Goal: Check status: Check status

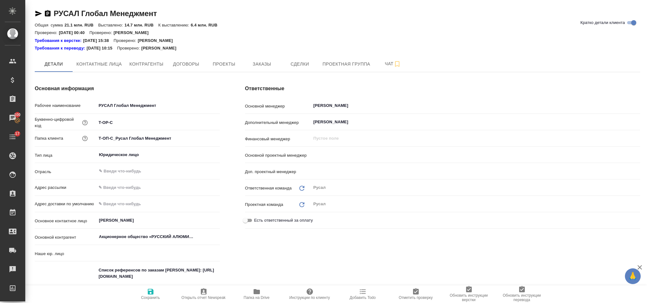
type input "(ТУ) ООО "Трактат""
type textarea "x"
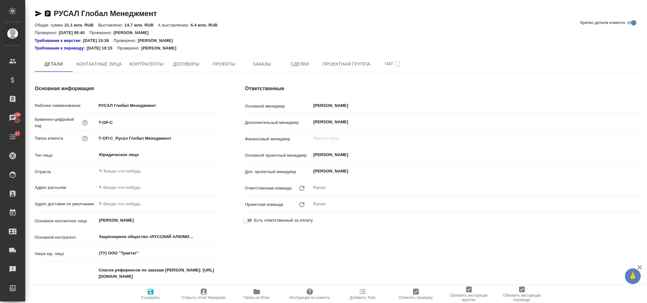
type input "[PERSON_NAME]"
type textarea "x"
click at [363, 158] on input "[PERSON_NAME]" at bounding box center [465, 155] width 304 height 8
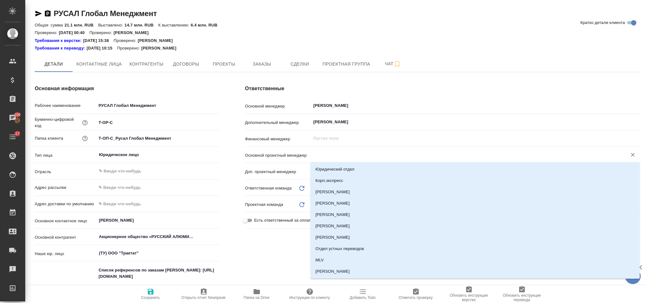
type textarea "x"
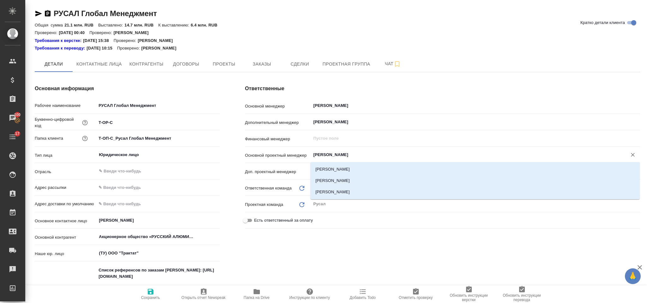
type input "журавлева"
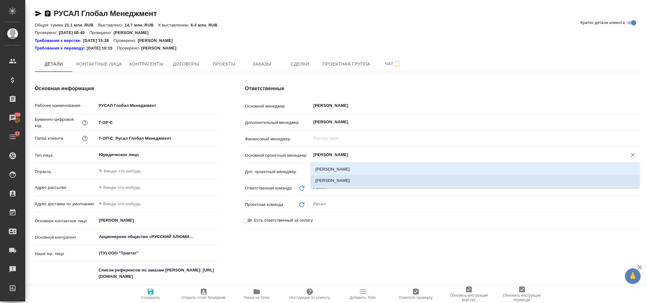
click at [364, 179] on li "Журавлева Александра" at bounding box center [474, 180] width 329 height 11
type textarea "x"
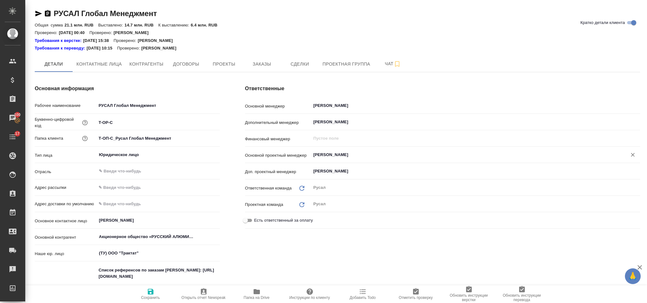
type input "Журавлева Александра"
click at [150, 292] on icon "button" at bounding box center [151, 292] width 6 height 6
type textarea "x"
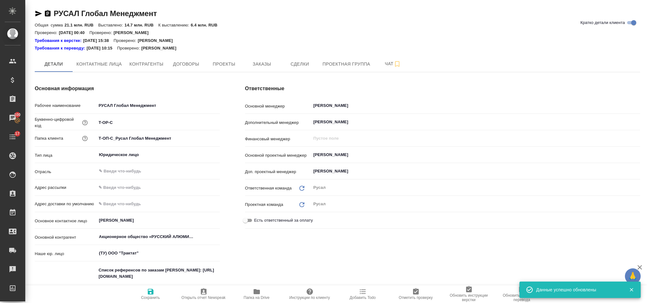
type textarea "x"
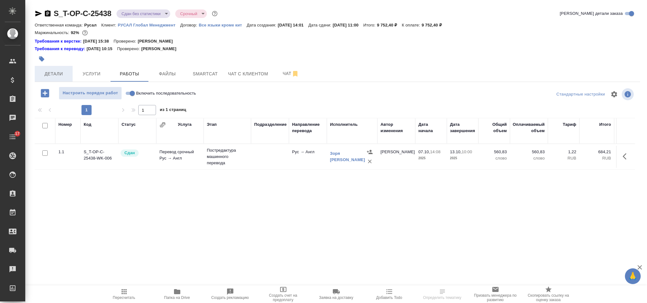
click at [63, 72] on span "Детали" at bounding box center [54, 74] width 30 height 8
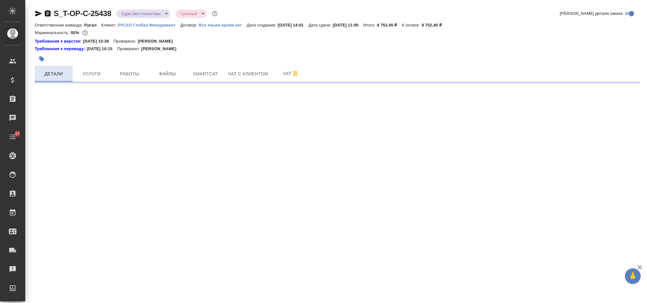
select select "RU"
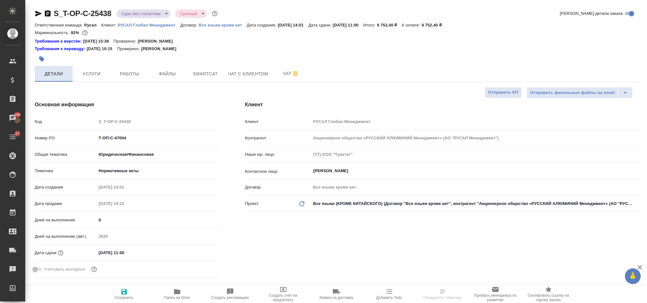
type textarea "x"
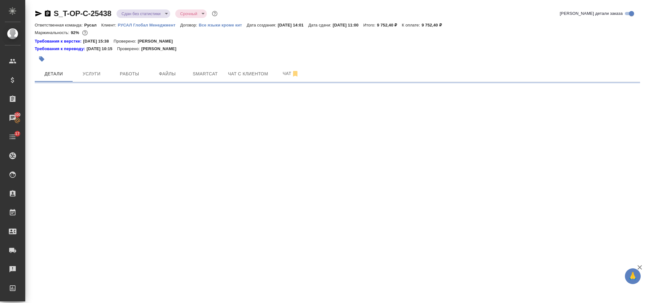
select select "RU"
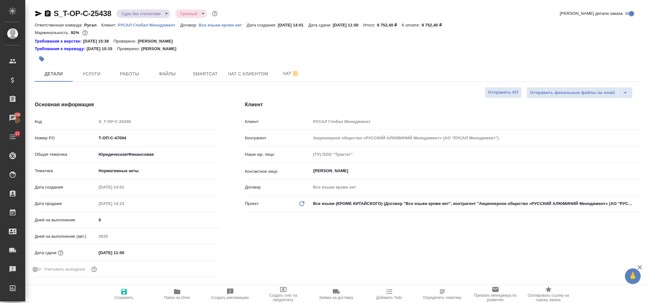
type textarea "x"
drag, startPoint x: 129, startPoint y: 138, endPoint x: 94, endPoint y: 139, distance: 34.7
click at [94, 139] on div "Номер PO Т-ОП-С-47004" at bounding box center [127, 138] width 185 height 11
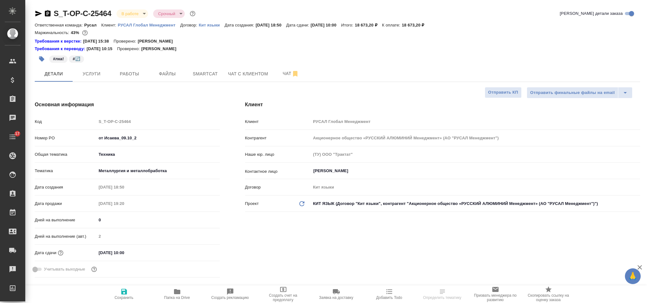
select select "RU"
click at [209, 70] on span "Smartcat" at bounding box center [205, 74] width 30 height 8
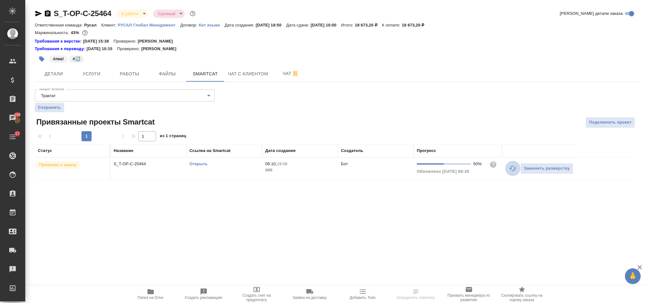
click at [510, 169] on icon "button" at bounding box center [513, 169] width 8 height 8
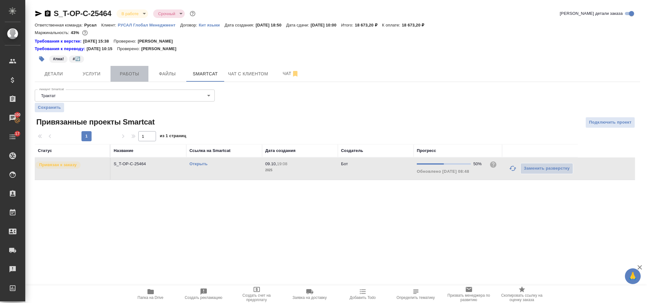
click at [144, 69] on button "Работы" at bounding box center [129, 74] width 38 height 16
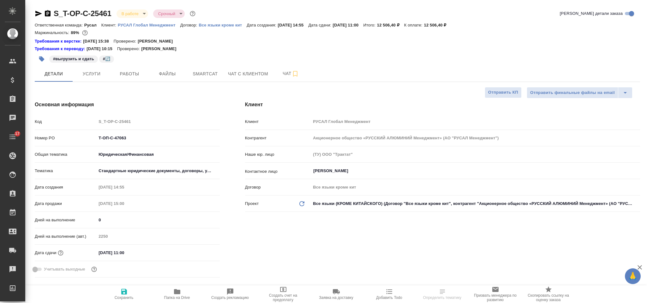
select select "RU"
click at [210, 72] on span "Smartcat" at bounding box center [205, 74] width 30 height 8
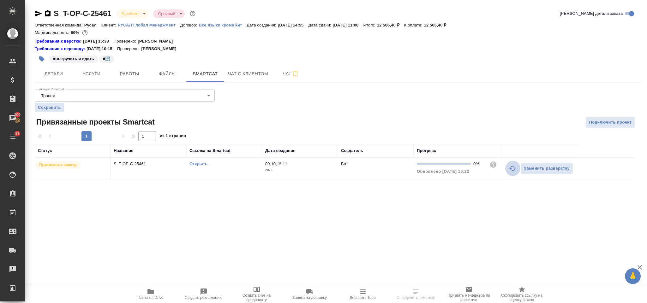
click at [511, 172] on icon "button" at bounding box center [513, 169] width 8 height 8
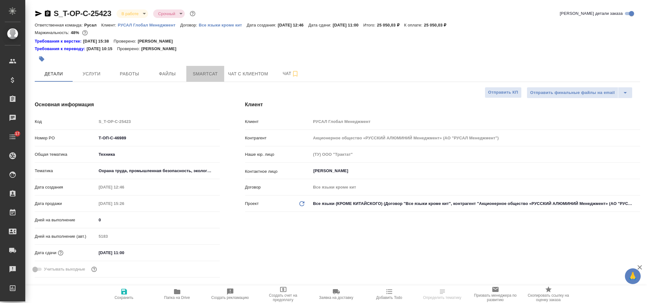
select select "RU"
click at [201, 73] on span "Smartcat" at bounding box center [205, 74] width 30 height 8
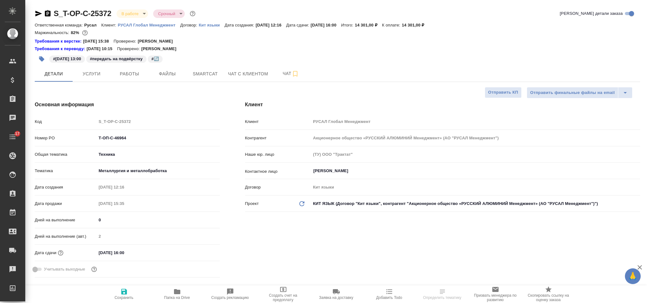
select select "RU"
click at [212, 69] on button "Smartcat" at bounding box center [205, 74] width 38 height 16
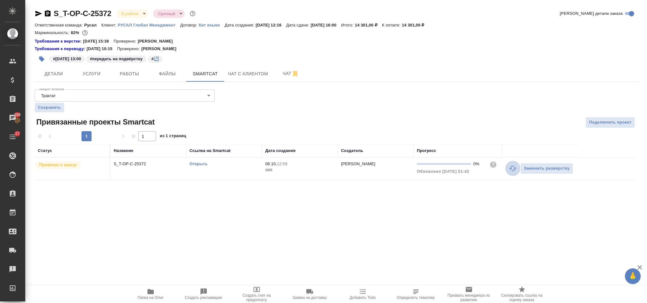
click at [510, 171] on icon "button" at bounding box center [513, 169] width 8 height 8
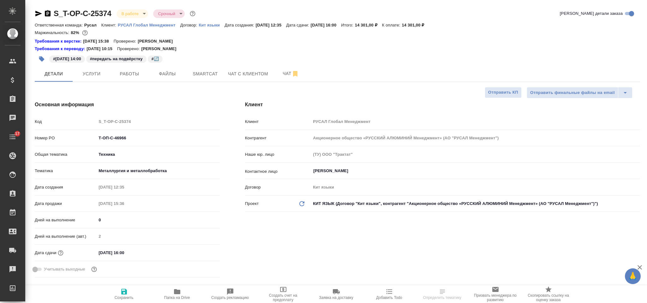
select select "RU"
click at [216, 70] on span "Smartcat" at bounding box center [205, 74] width 30 height 8
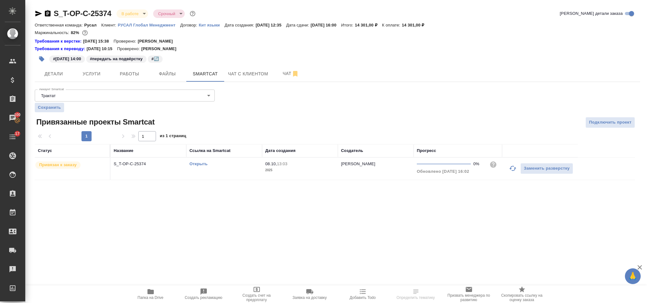
click at [512, 172] on icon "button" at bounding box center [513, 169] width 8 height 8
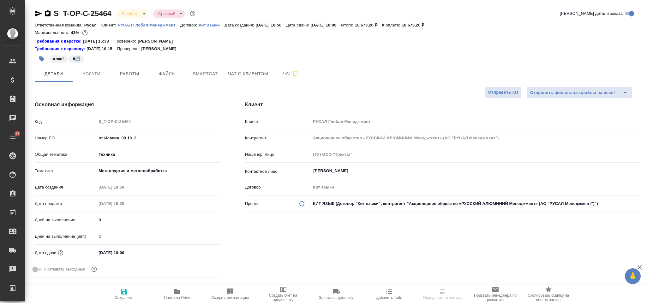
select select "RU"
click at [120, 71] on span "Работы" at bounding box center [129, 74] width 30 height 8
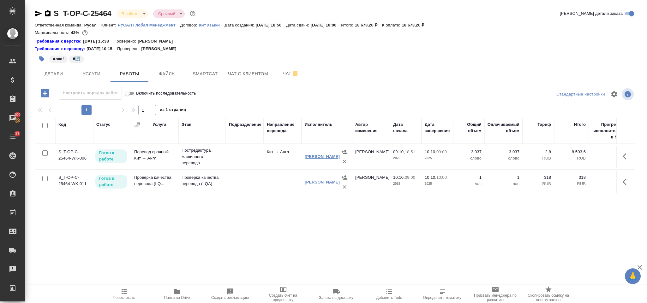
click at [313, 158] on link "[PERSON_NAME]" at bounding box center [322, 156] width 35 height 5
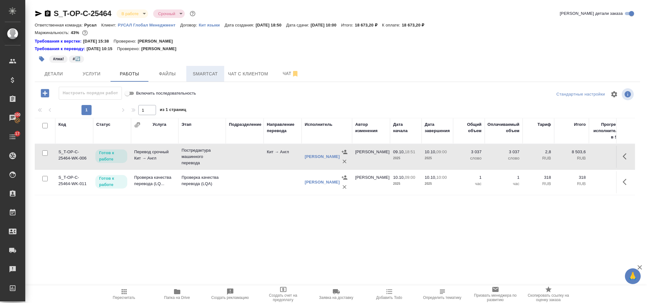
click at [208, 70] on span "Smartcat" at bounding box center [205, 74] width 30 height 8
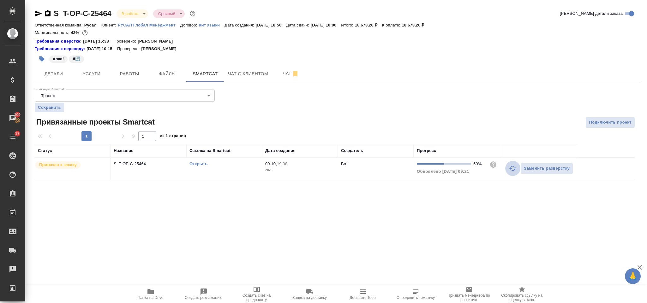
click at [511, 172] on icon "button" at bounding box center [513, 169] width 8 height 8
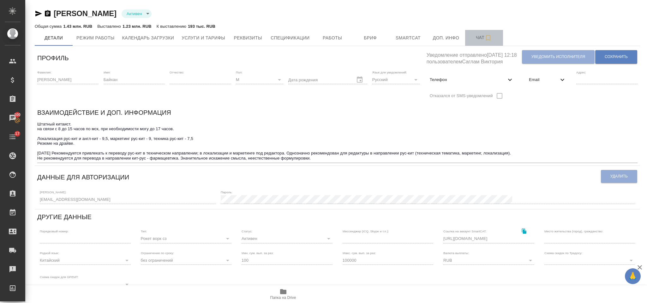
click at [482, 37] on span "Чат" at bounding box center [484, 38] width 30 height 8
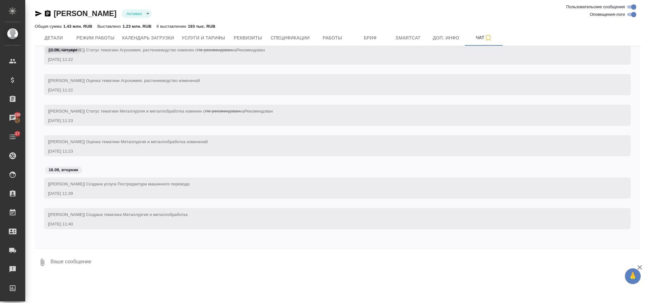
scroll to position [0, 0]
click at [305, 40] on span "Спецификации" at bounding box center [290, 38] width 39 height 8
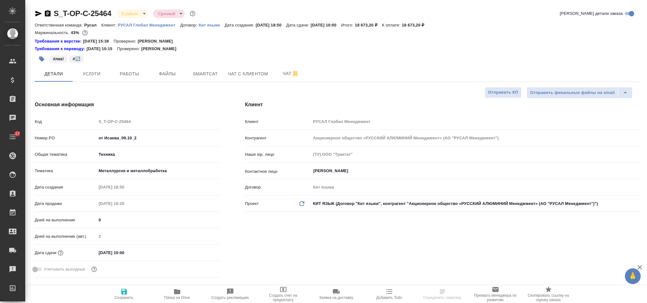
select select "RU"
click at [204, 71] on span "Smartcat" at bounding box center [205, 74] width 30 height 8
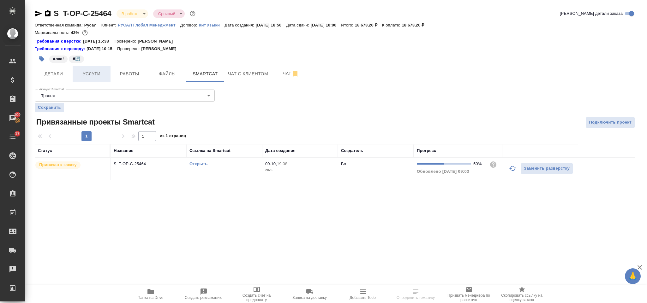
click at [103, 74] on span "Услуги" at bounding box center [91, 74] width 30 height 8
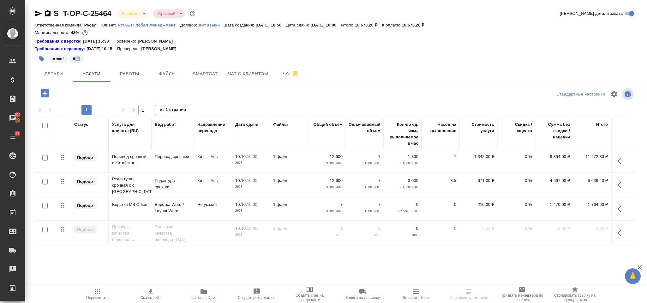
click at [617, 158] on icon "button" at bounding box center [621, 162] width 8 height 8
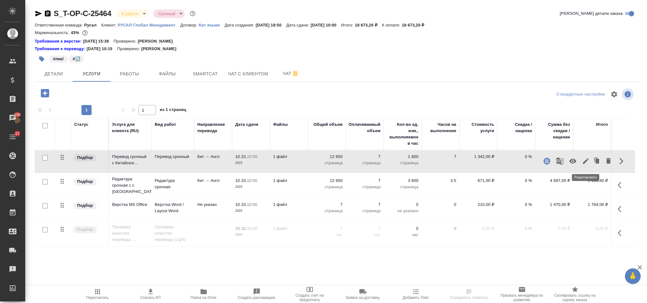
click at [587, 156] on button "button" at bounding box center [585, 161] width 11 height 15
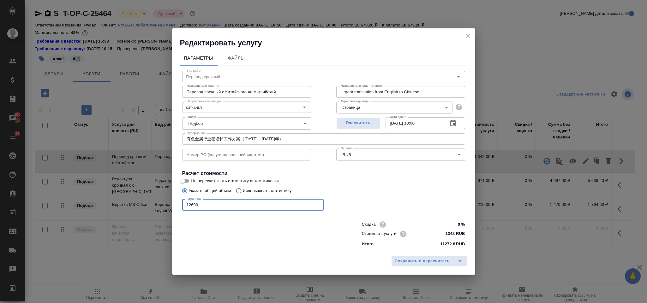
drag, startPoint x: 203, startPoint y: 203, endPoint x: 181, endPoint y: 204, distance: 21.5
click at [181, 204] on div "Вид работ Перевод срочный Вид работ Название для клиента Перевод срочный с Кита…" at bounding box center [324, 158] width 288 height 184
type input "21600"
click at [404, 262] on span "Сохранить и пересчитать" at bounding box center [422, 261] width 55 height 7
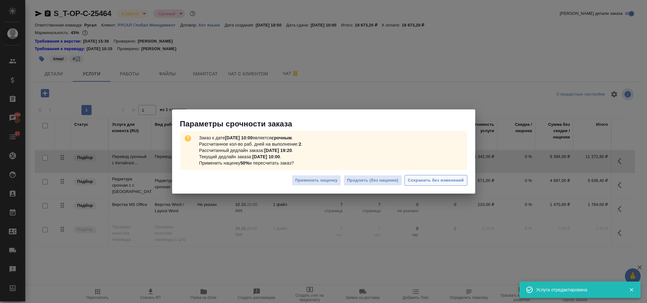
click at [442, 180] on span "Сохранить без изменений" at bounding box center [436, 180] width 56 height 7
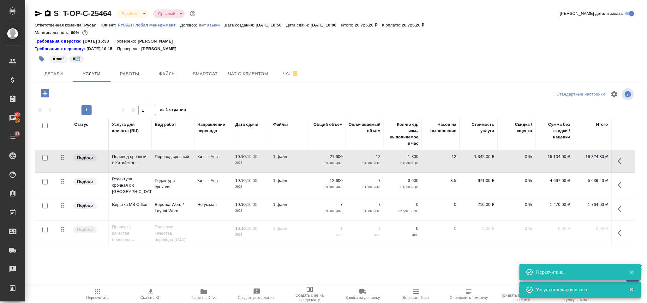
click at [621, 185] on icon "button" at bounding box center [621, 186] width 8 height 8
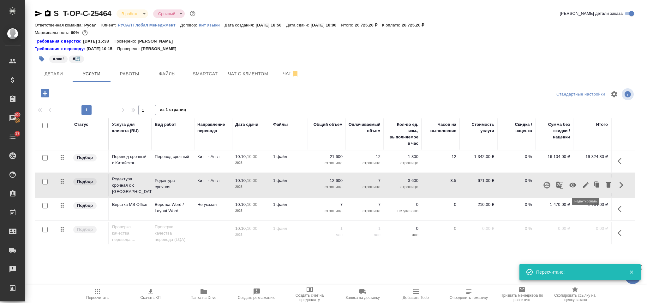
click at [585, 185] on icon "button" at bounding box center [586, 186] width 8 height 8
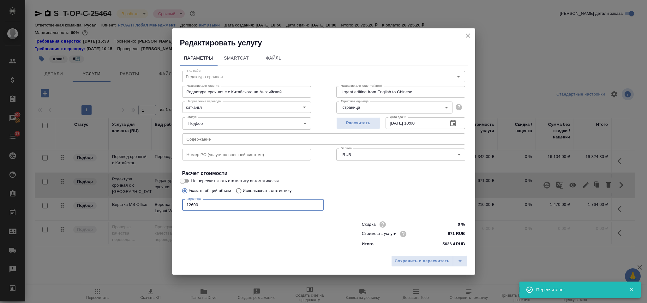
drag, startPoint x: 240, startPoint y: 207, endPoint x: 189, endPoint y: 204, distance: 50.9
click at [189, 204] on input "12600" at bounding box center [252, 205] width 141 height 11
type input "1"
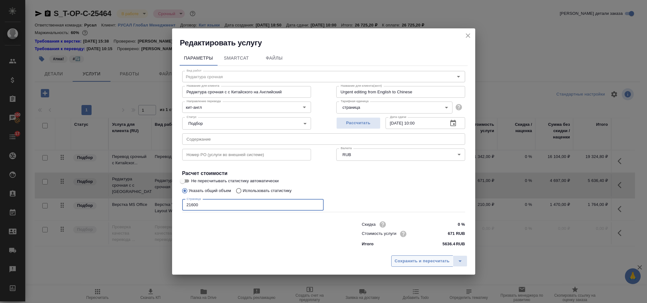
type input "21600"
click at [435, 258] on span "Сохранить и пересчитать" at bounding box center [422, 261] width 55 height 7
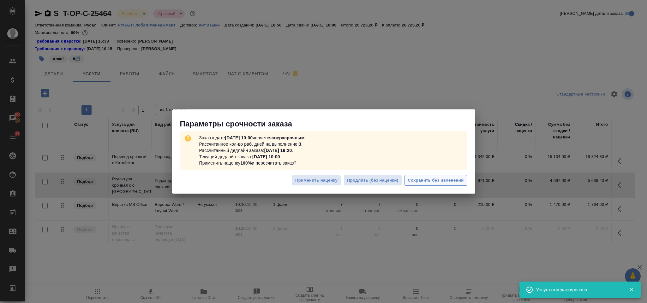
click at [433, 183] on span "Сохранить без изменений" at bounding box center [436, 180] width 56 height 7
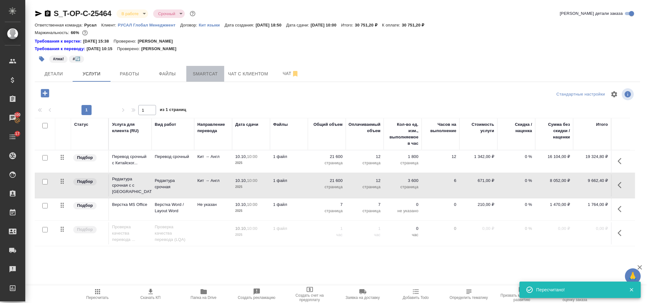
click at [210, 79] on button "Smartcat" at bounding box center [205, 74] width 38 height 16
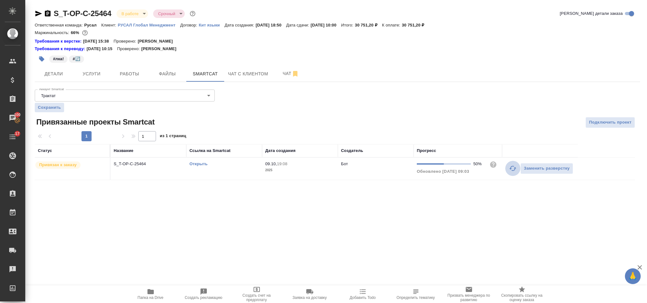
click at [511, 170] on icon "button" at bounding box center [512, 168] width 7 height 5
click at [513, 171] on icon "button" at bounding box center [512, 168] width 7 height 5
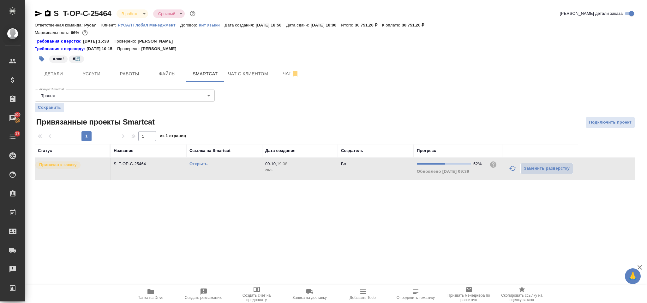
click at [511, 171] on icon "button" at bounding box center [512, 168] width 7 height 5
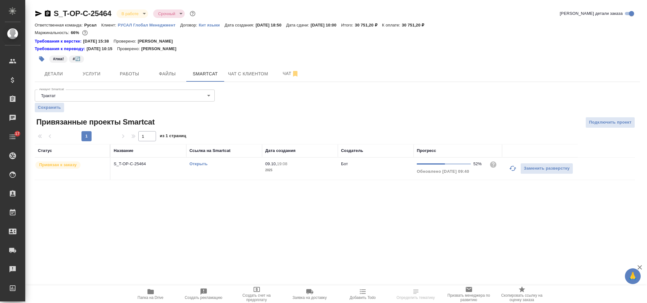
click at [512, 171] on icon "button" at bounding box center [512, 168] width 7 height 5
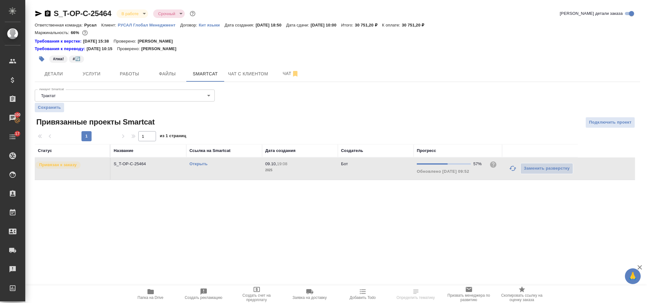
click at [201, 166] on link "Открыть" at bounding box center [198, 164] width 18 height 5
click at [63, 77] on span "Детали" at bounding box center [54, 74] width 30 height 8
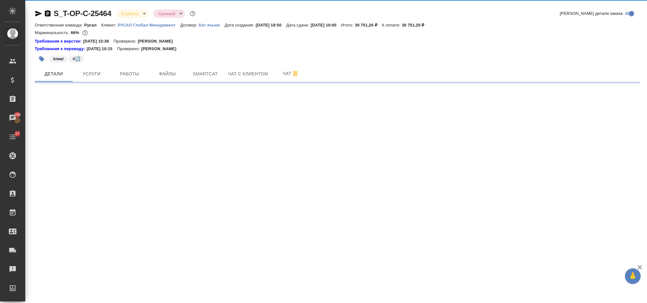
select select "RU"
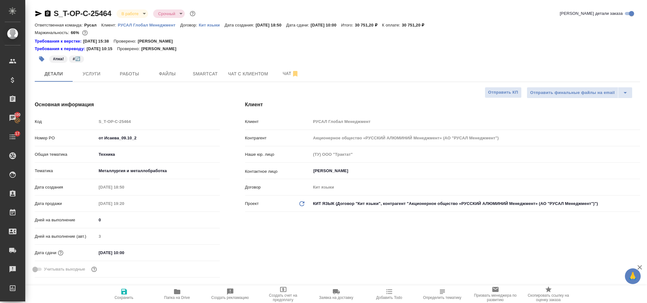
type textarea "x"
type input "[PERSON_NAME]"
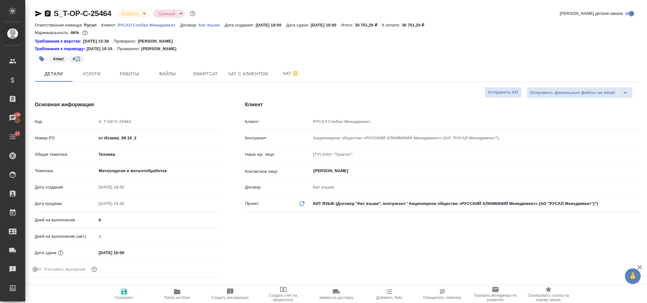
click at [39, 12] on icon "button" at bounding box center [39, 14] width 8 height 8
